Goal: Information Seeking & Learning: Learn about a topic

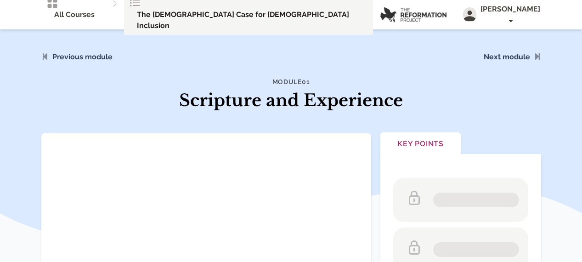
click at [189, 11] on span "The [DEMOGRAPHIC_DATA] Case for [DEMOGRAPHIC_DATA] Inclusion" at bounding box center [252, 20] width 231 height 22
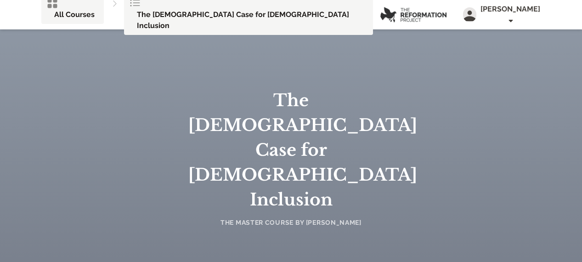
click at [54, 11] on span "All Courses" at bounding box center [74, 14] width 40 height 11
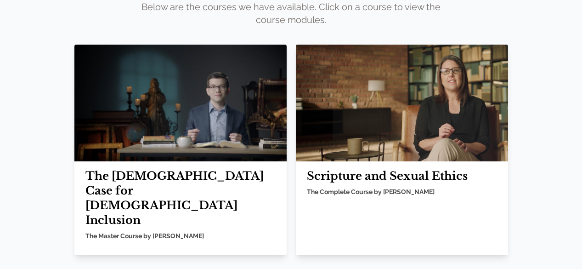
scroll to position [100, 0]
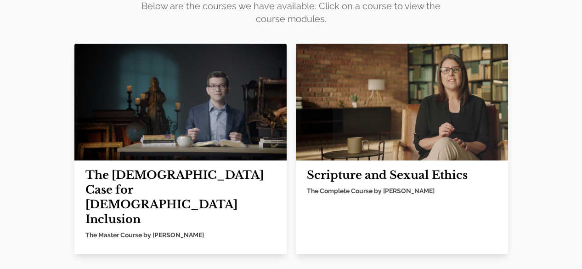
click at [320, 168] on h2 "Scripture and Sexual Ethics" at bounding box center [402, 175] width 190 height 15
click at [342, 119] on img at bounding box center [402, 102] width 212 height 117
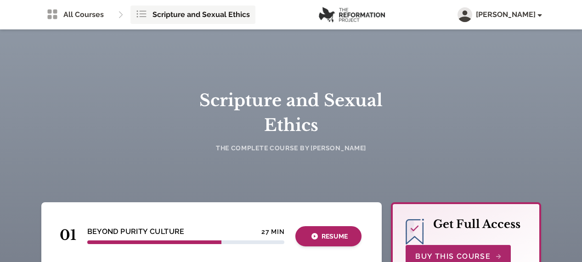
scroll to position [46, 0]
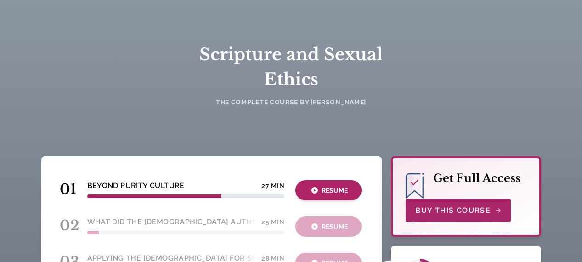
click at [331, 185] on button "Resume" at bounding box center [329, 190] width 66 height 20
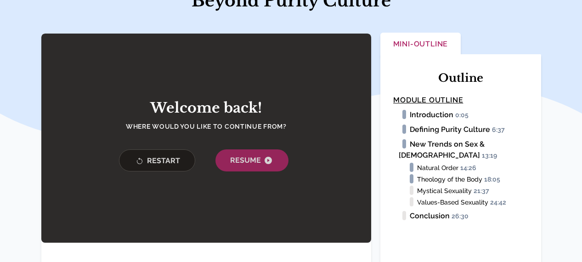
scroll to position [138, 0]
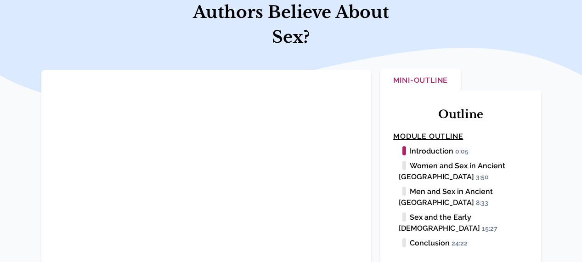
scroll to position [138, 0]
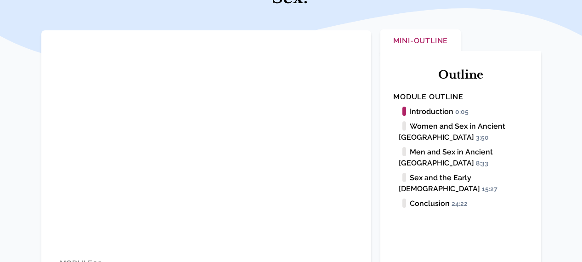
scroll to position [184, 0]
